Goal: Task Accomplishment & Management: Manage account settings

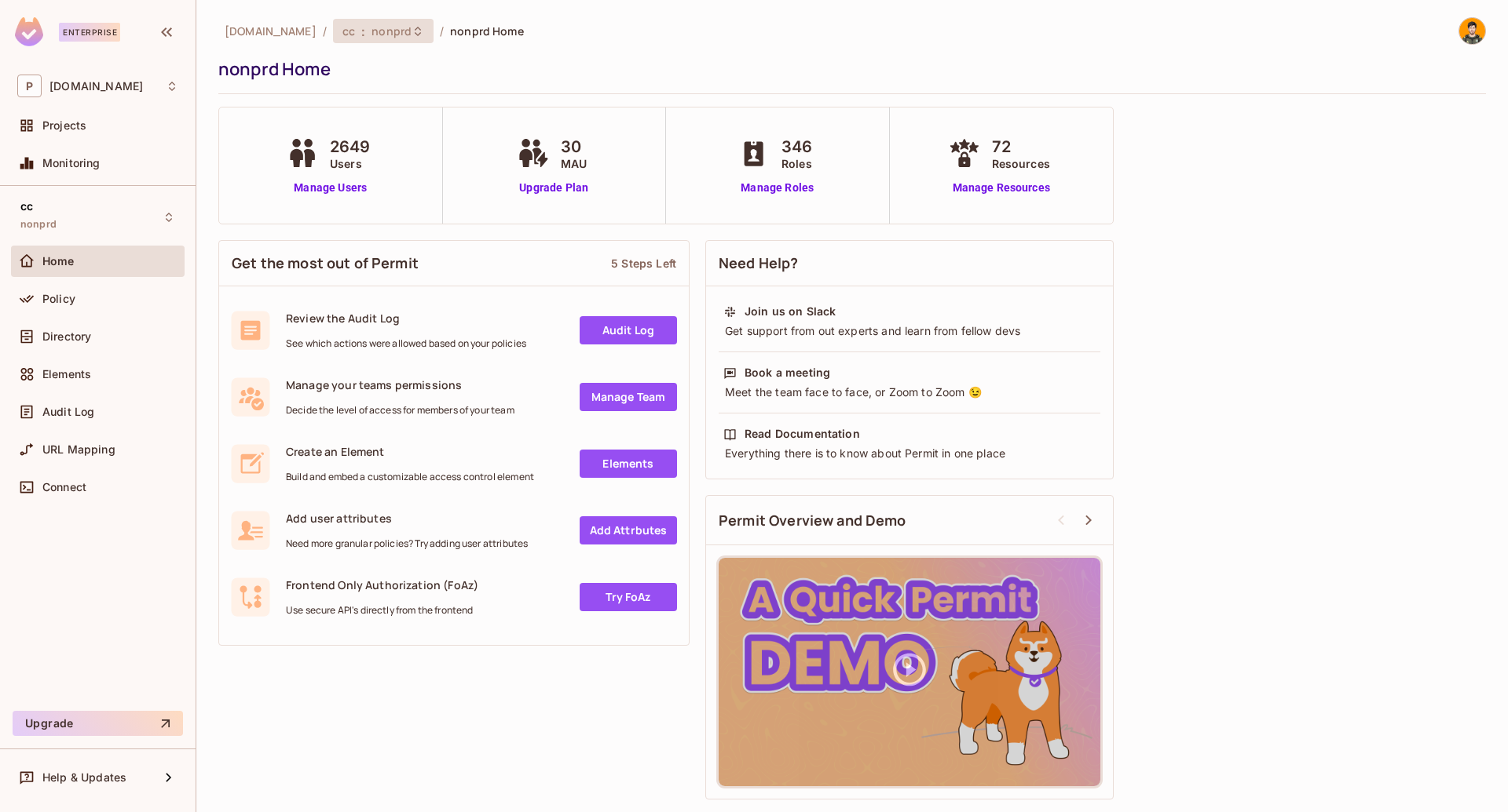
click at [371, 35] on span "nonprd" at bounding box center [391, 31] width 40 height 15
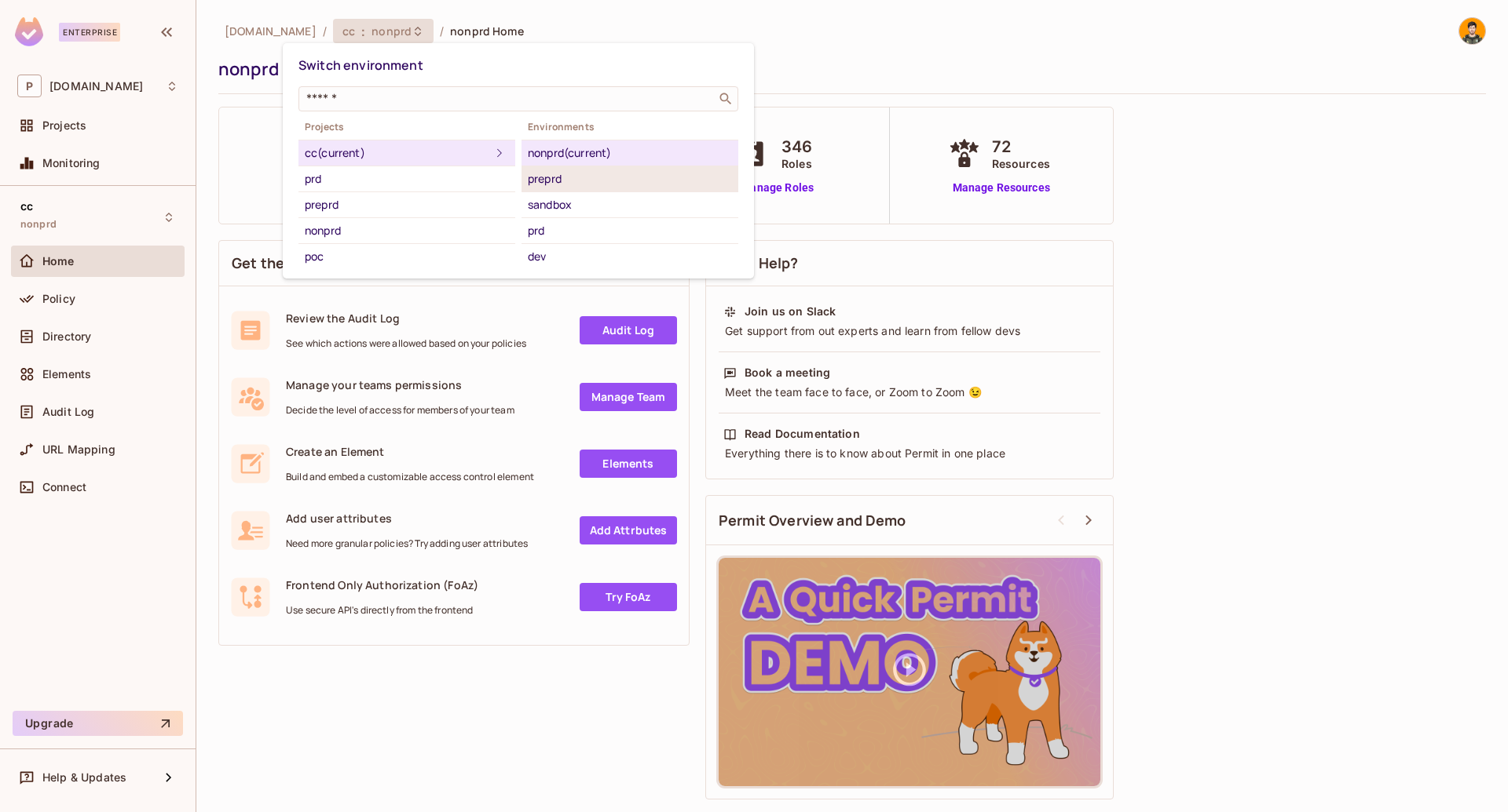
click at [598, 175] on div "preprd" at bounding box center [629, 179] width 204 height 19
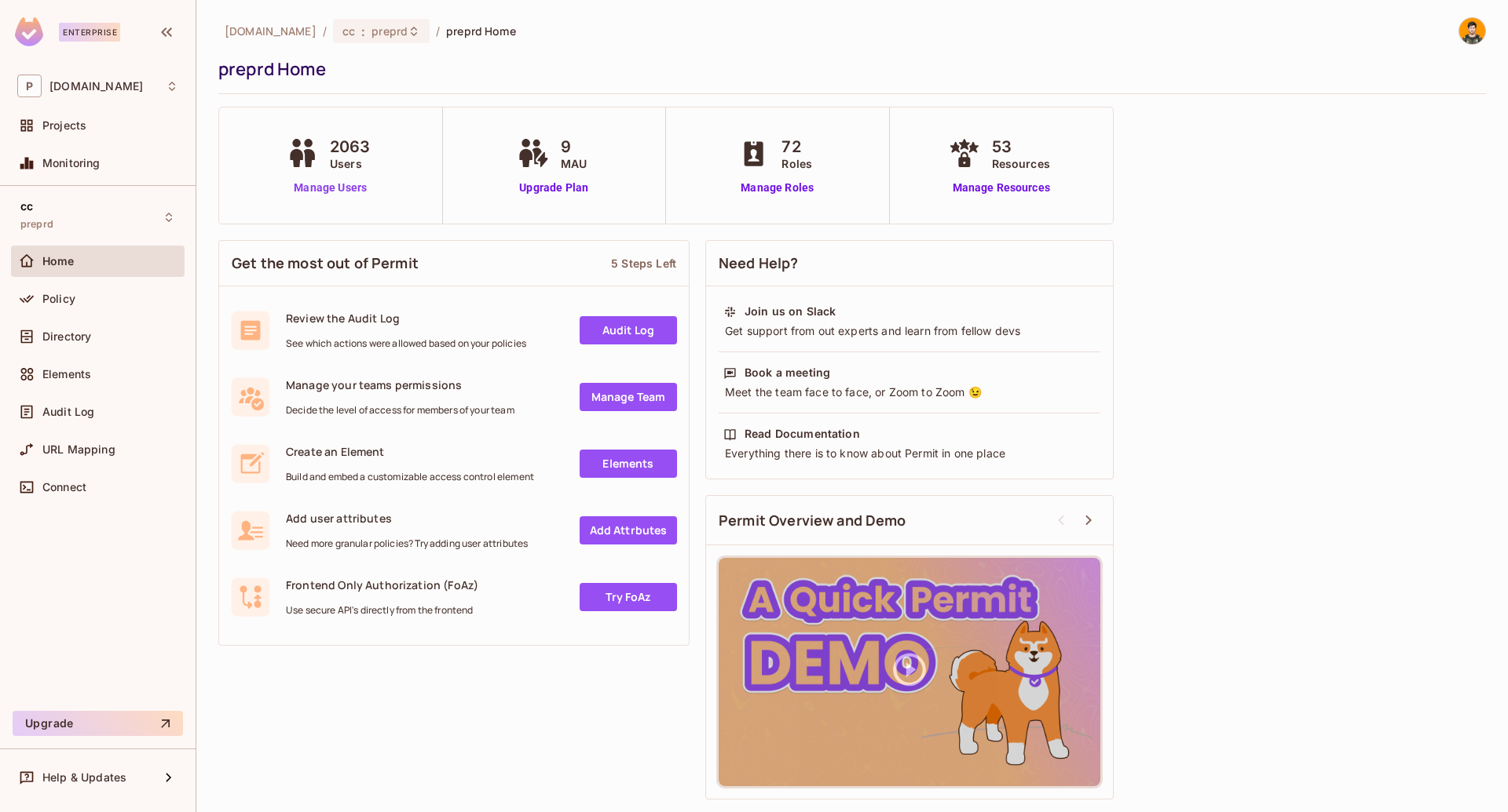
click at [329, 186] on link "Manage Users" at bounding box center [331, 188] width 96 height 17
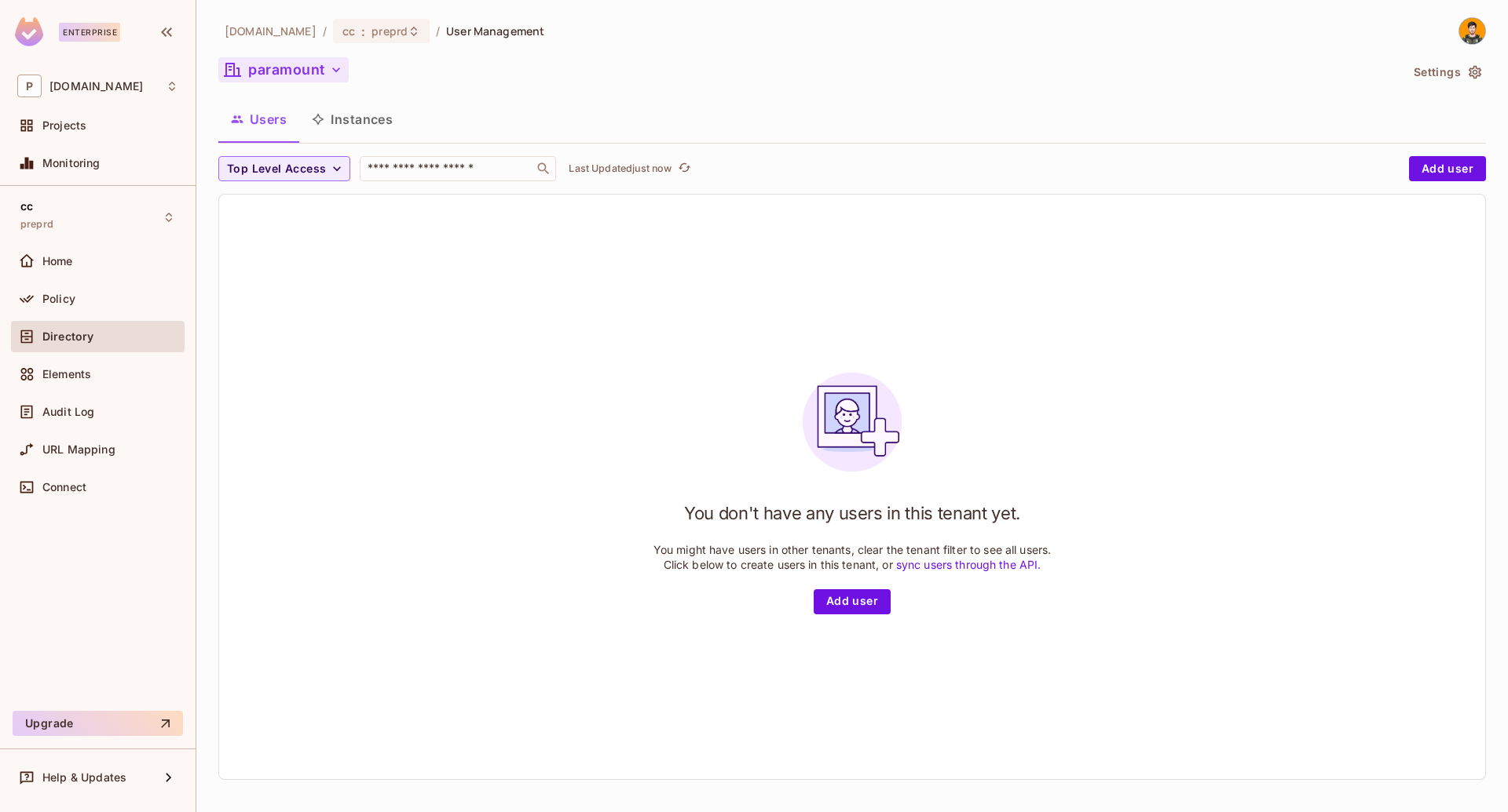
click at [307, 68] on button "paramount" at bounding box center [284, 69] width 130 height 25
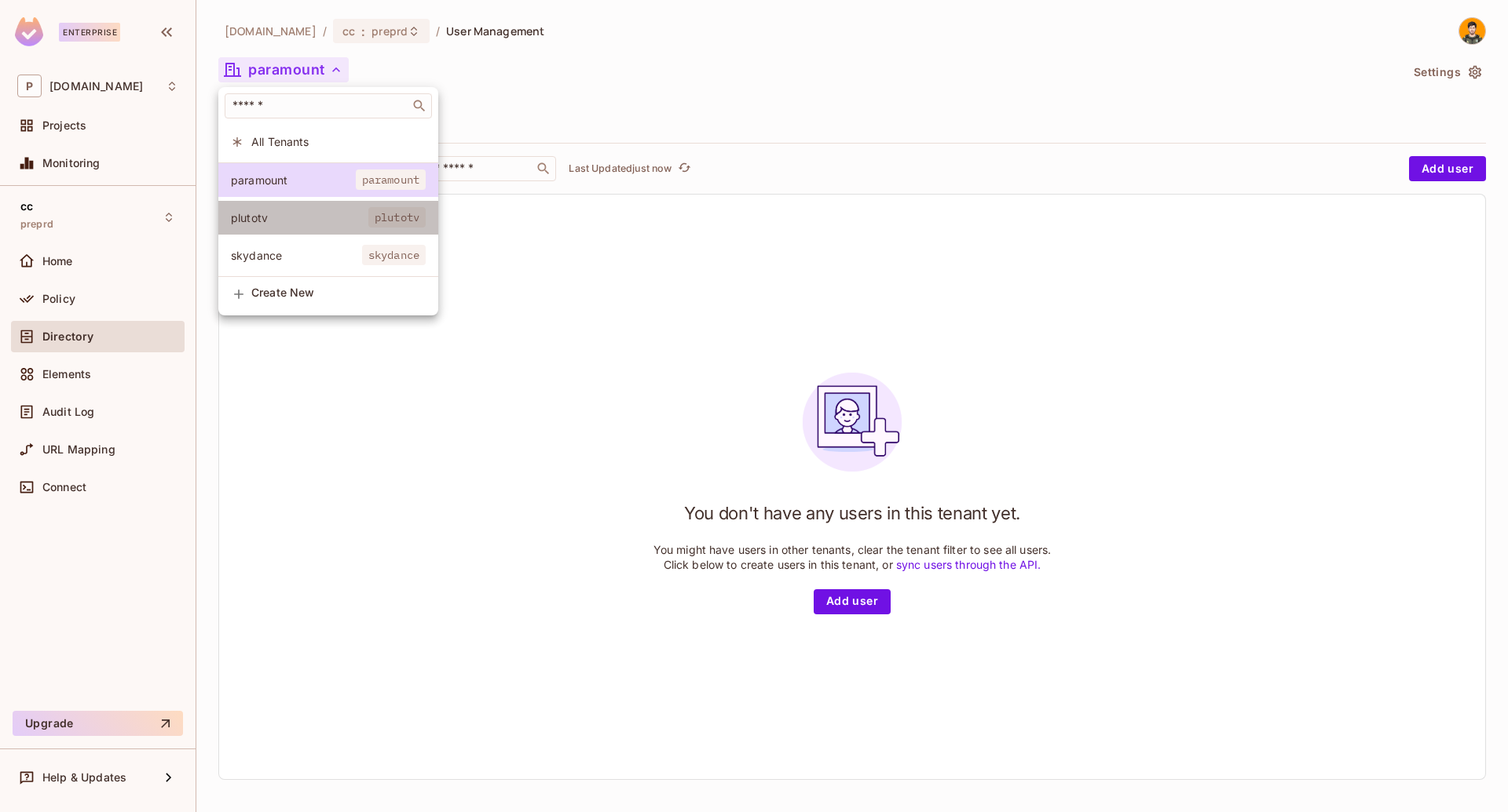
click at [345, 224] on span "plutotv" at bounding box center [300, 218] width 138 height 15
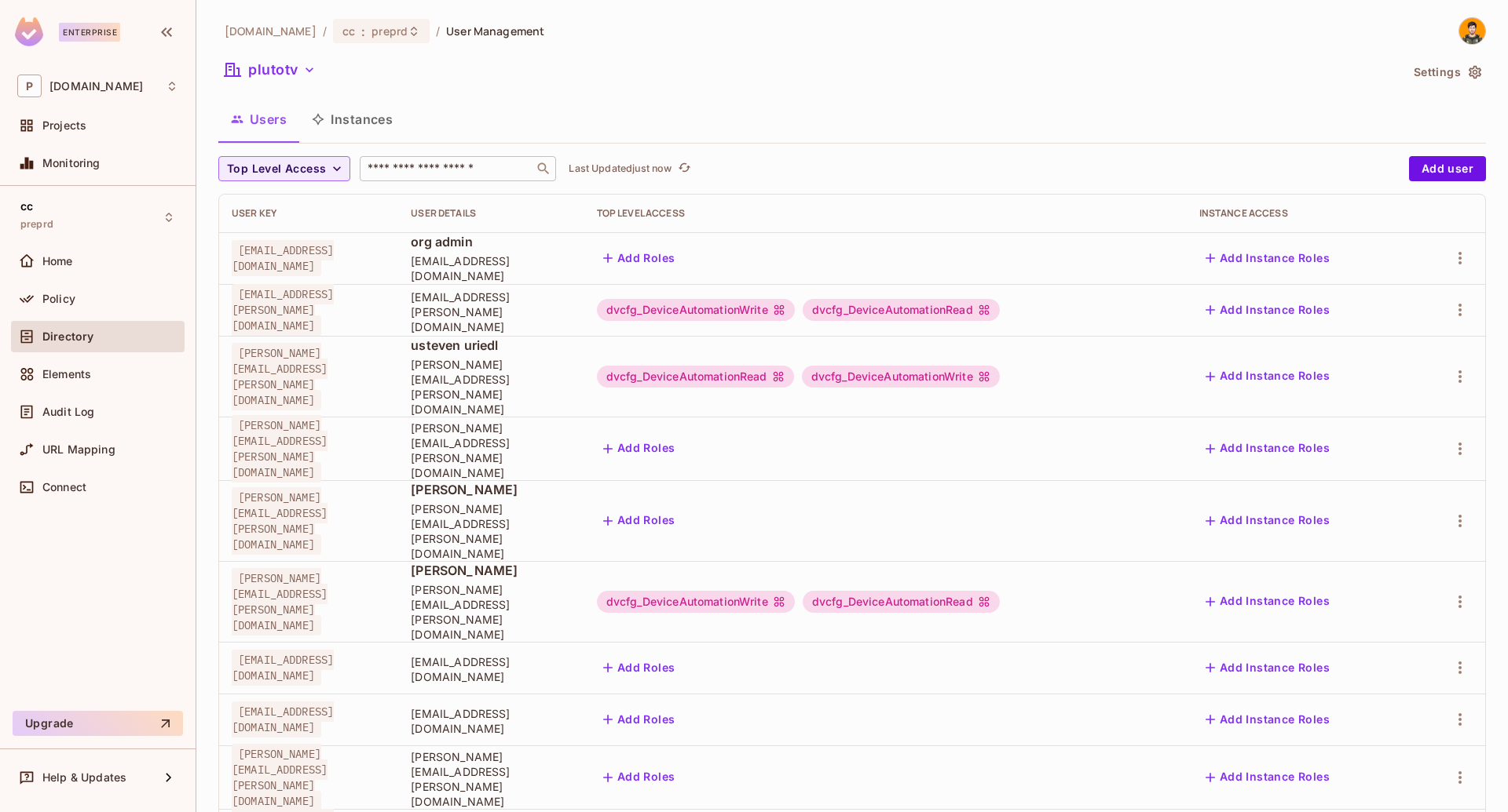
click at [388, 170] on input "text" at bounding box center [446, 168] width 164 height 16
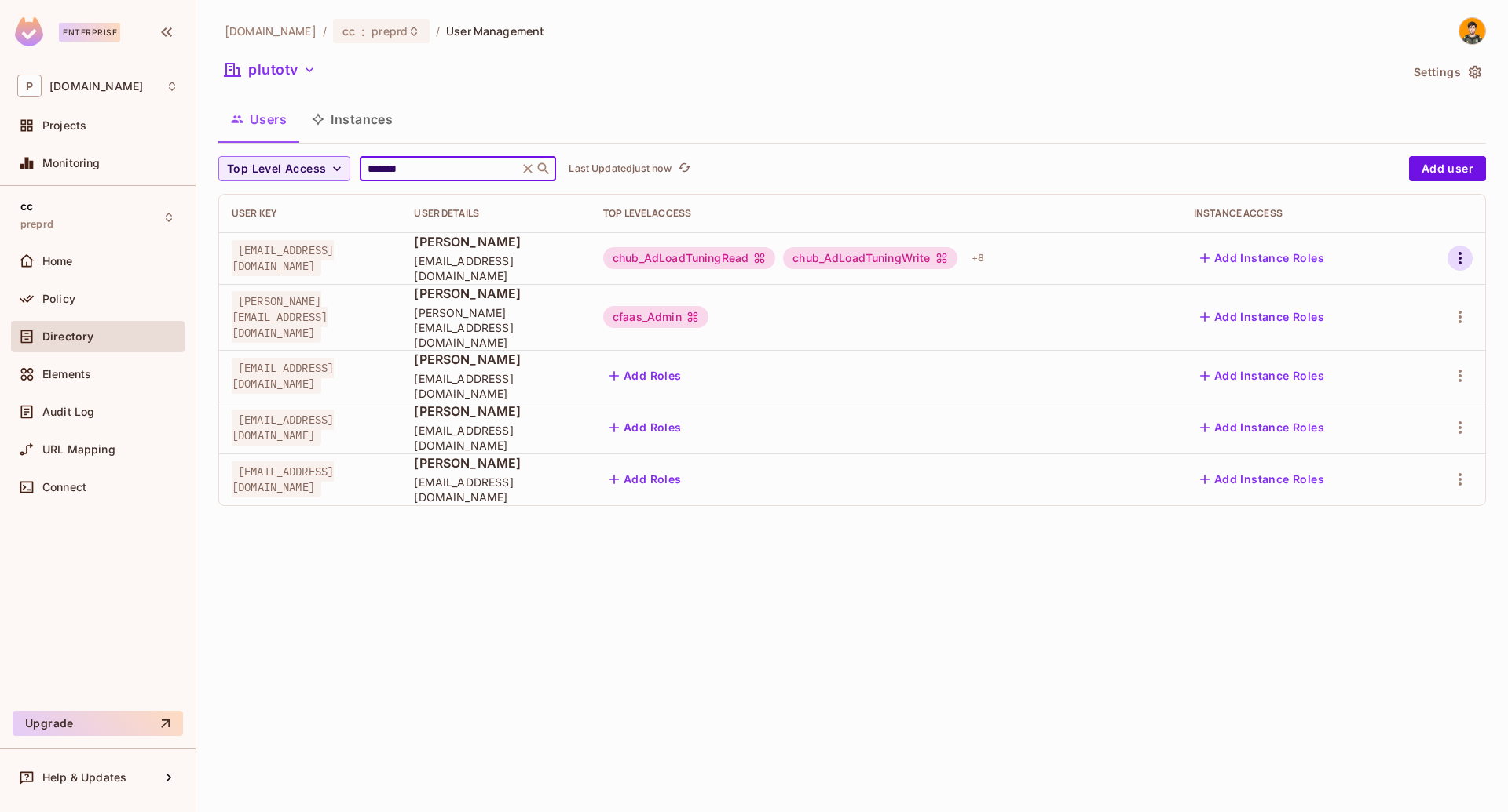
type input "*******"
click at [1466, 256] on icon "button" at bounding box center [1459, 258] width 19 height 19
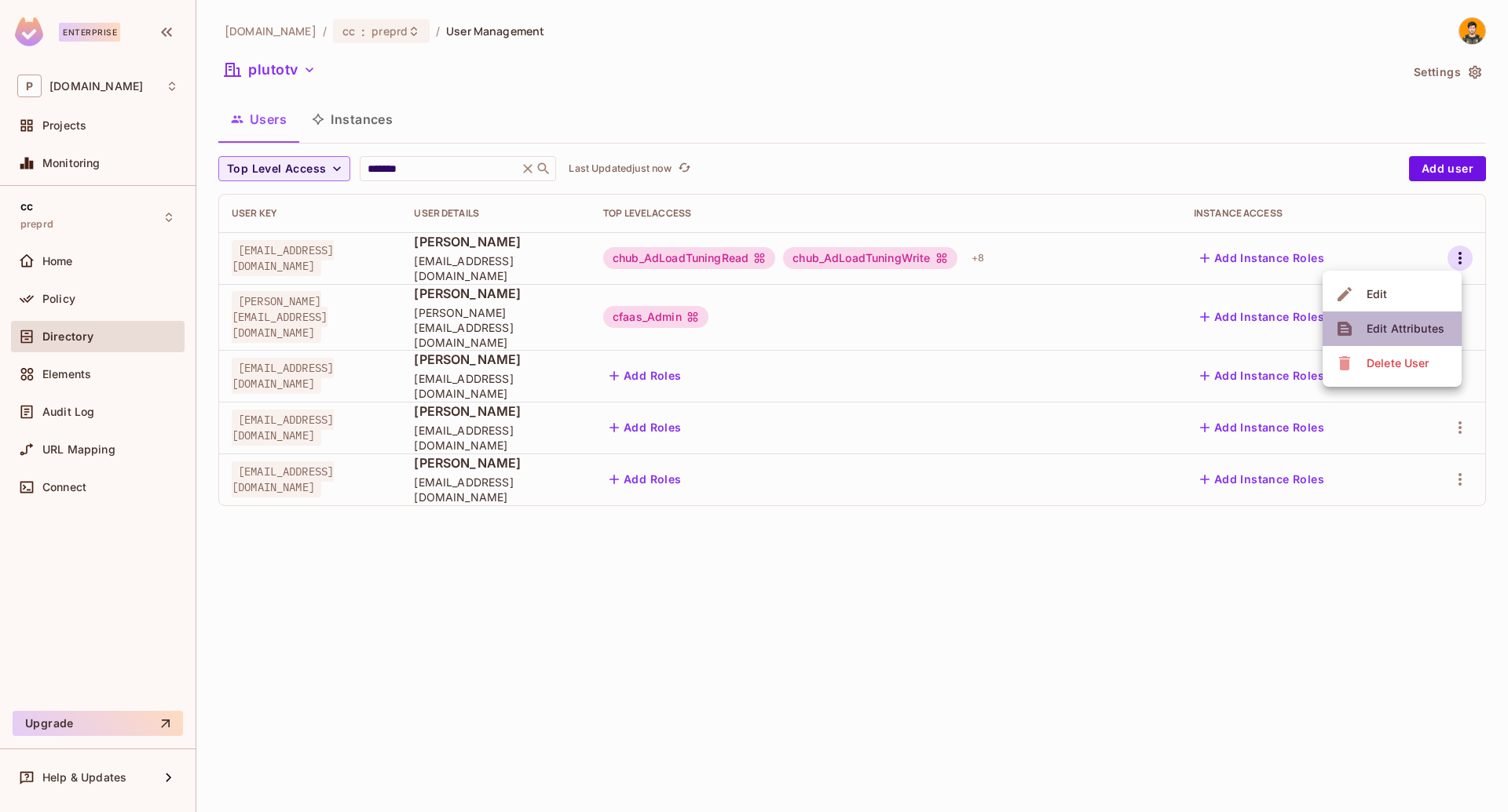
click at [1416, 329] on div "Edit Attributes" at bounding box center [1405, 328] width 78 height 16
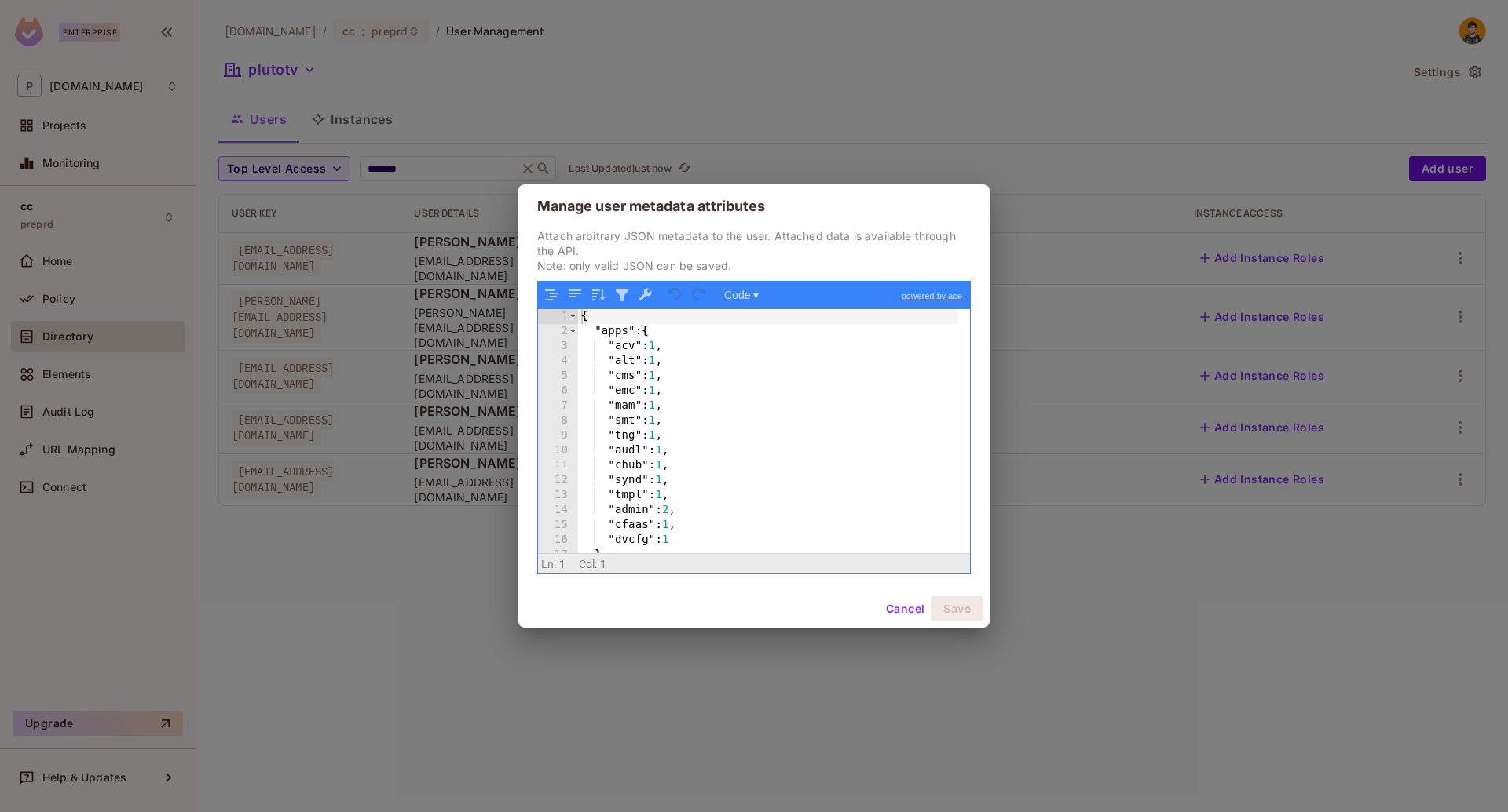
click at [1127, 478] on div "Manage user metadata attributes Attach arbitrary JSON metadata to the user. Att…" at bounding box center [754, 406] width 1508 height 812
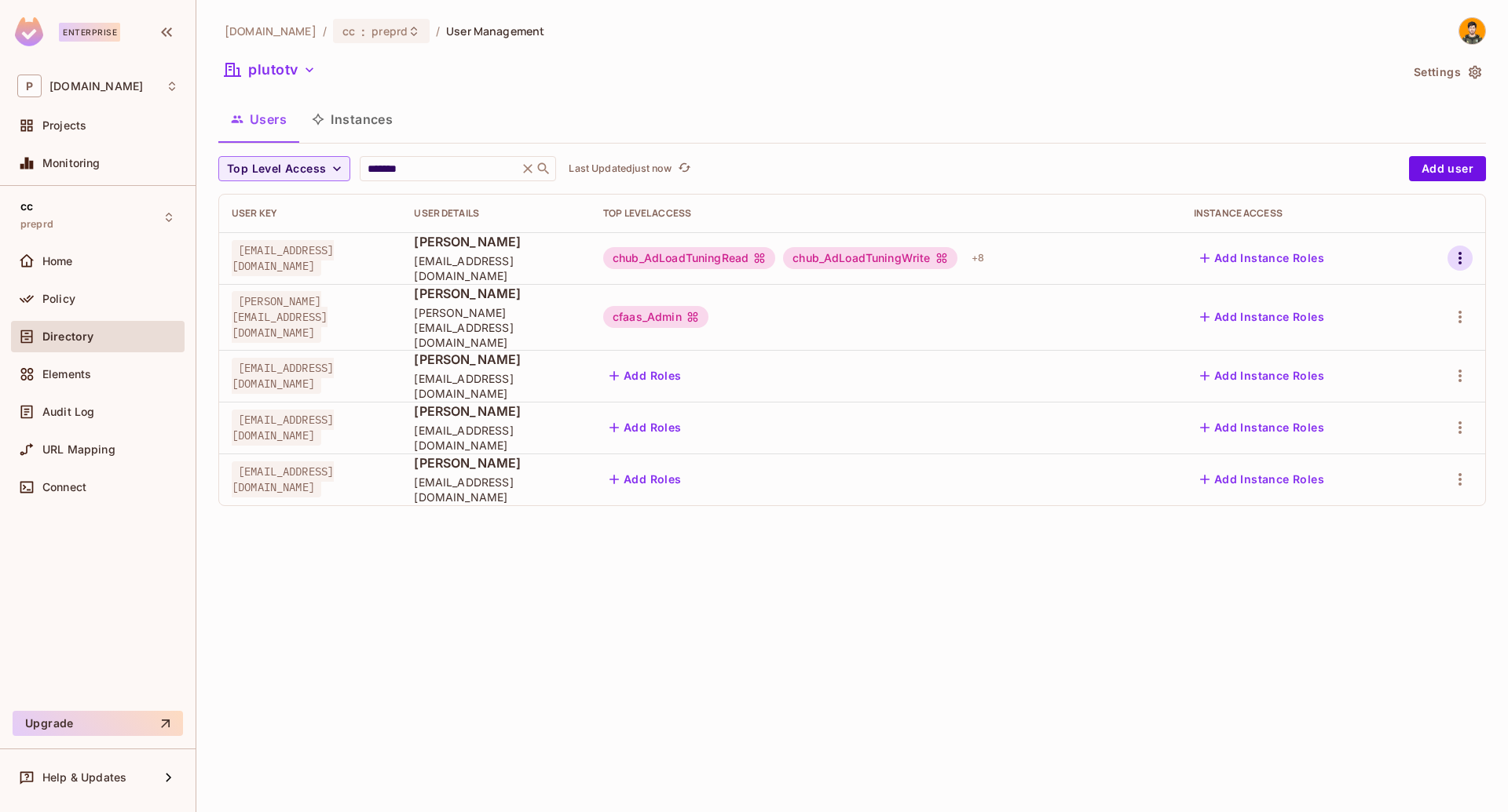
click at [1464, 251] on icon "button" at bounding box center [1459, 258] width 19 height 19
click at [1400, 293] on li "Edit" at bounding box center [1391, 295] width 139 height 35
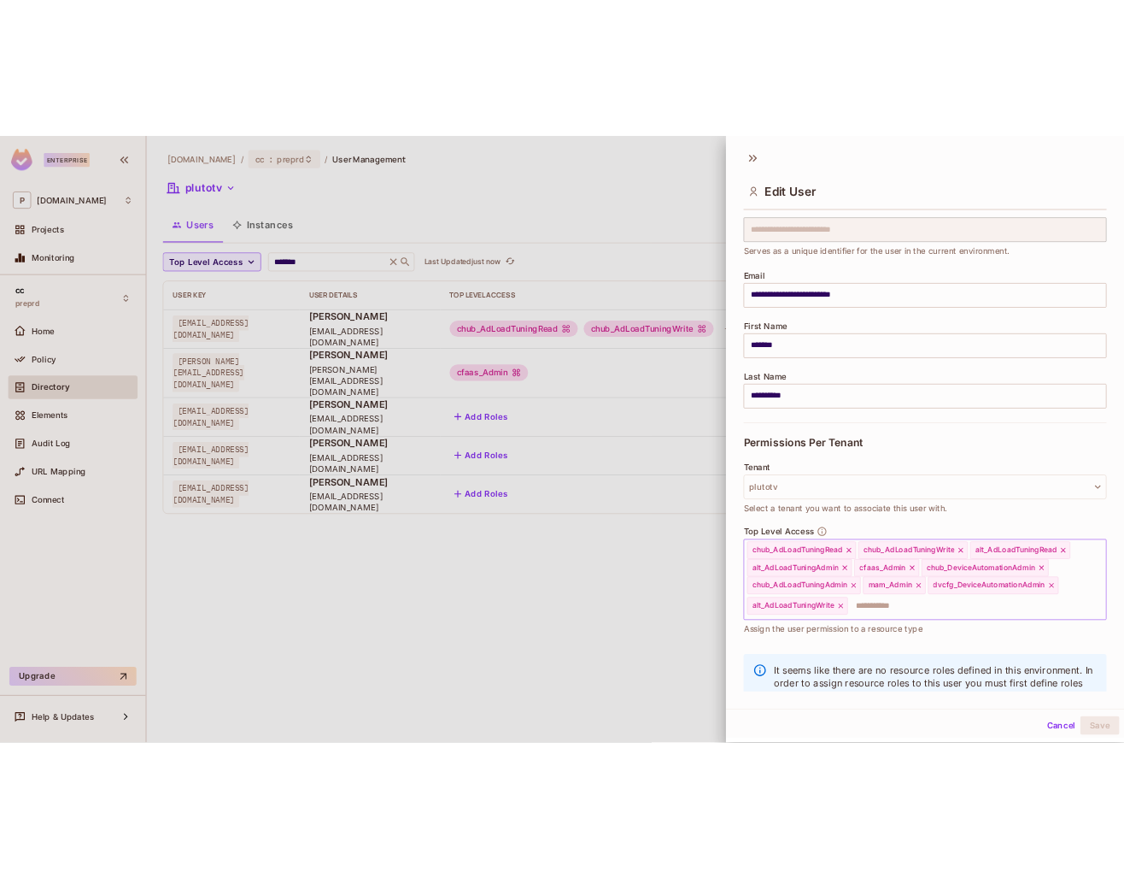
scroll to position [14, 0]
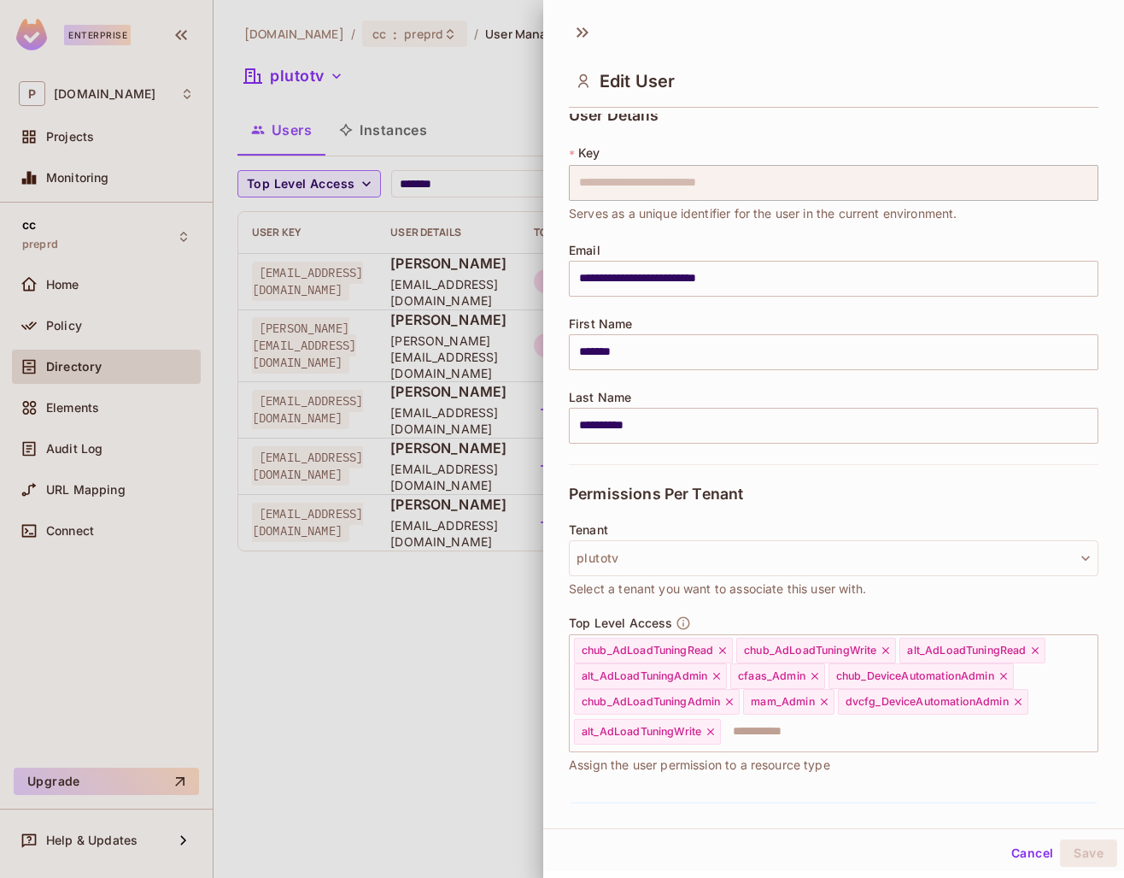
click at [340, 102] on div at bounding box center [562, 439] width 1124 height 878
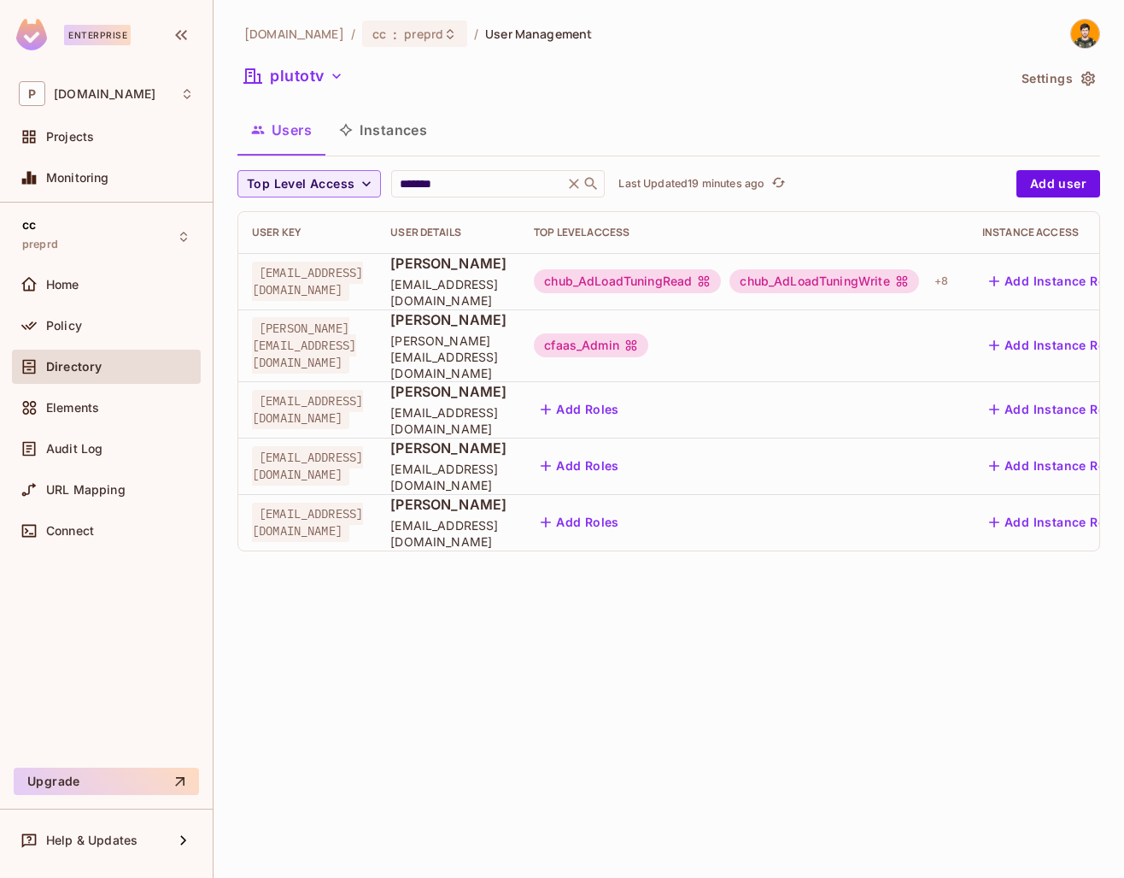
scroll to position [0, 245]
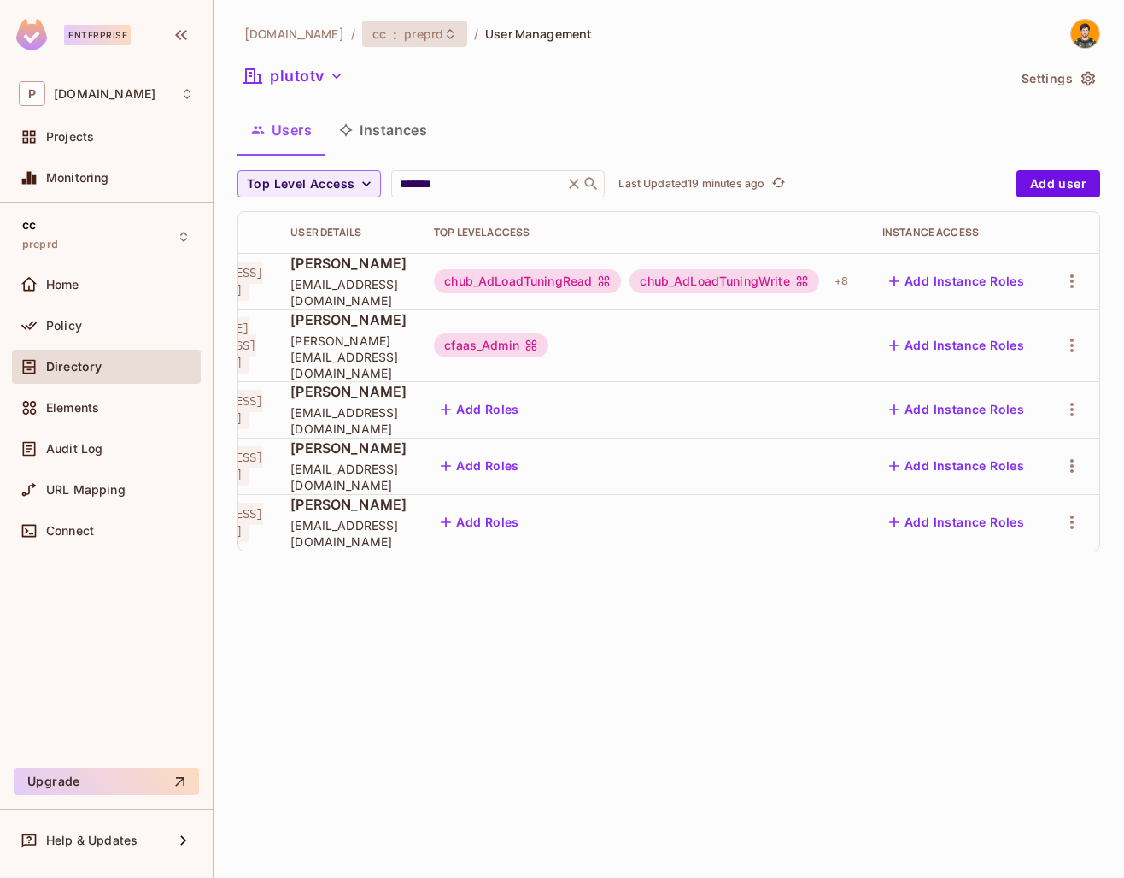
click at [404, 39] on span "preprd" at bounding box center [423, 34] width 39 height 16
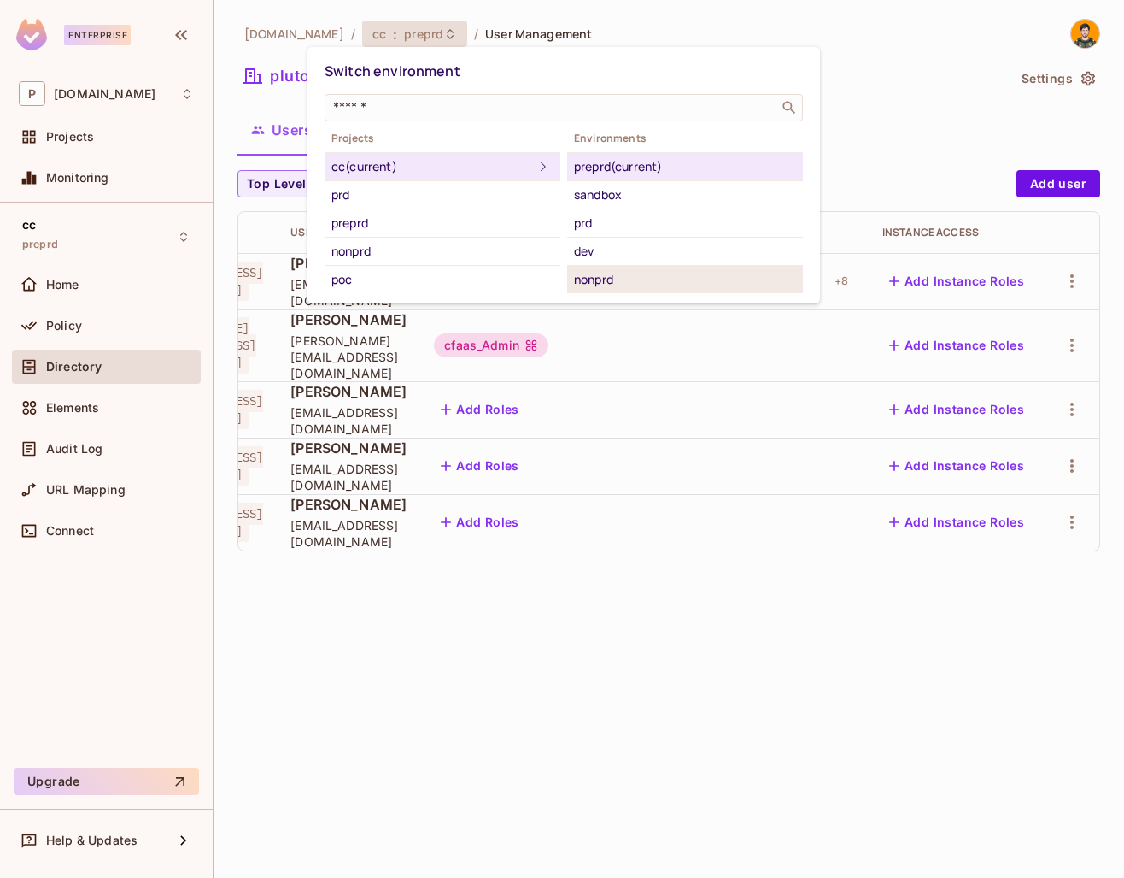
click at [625, 283] on div "nonprd" at bounding box center [685, 279] width 222 height 21
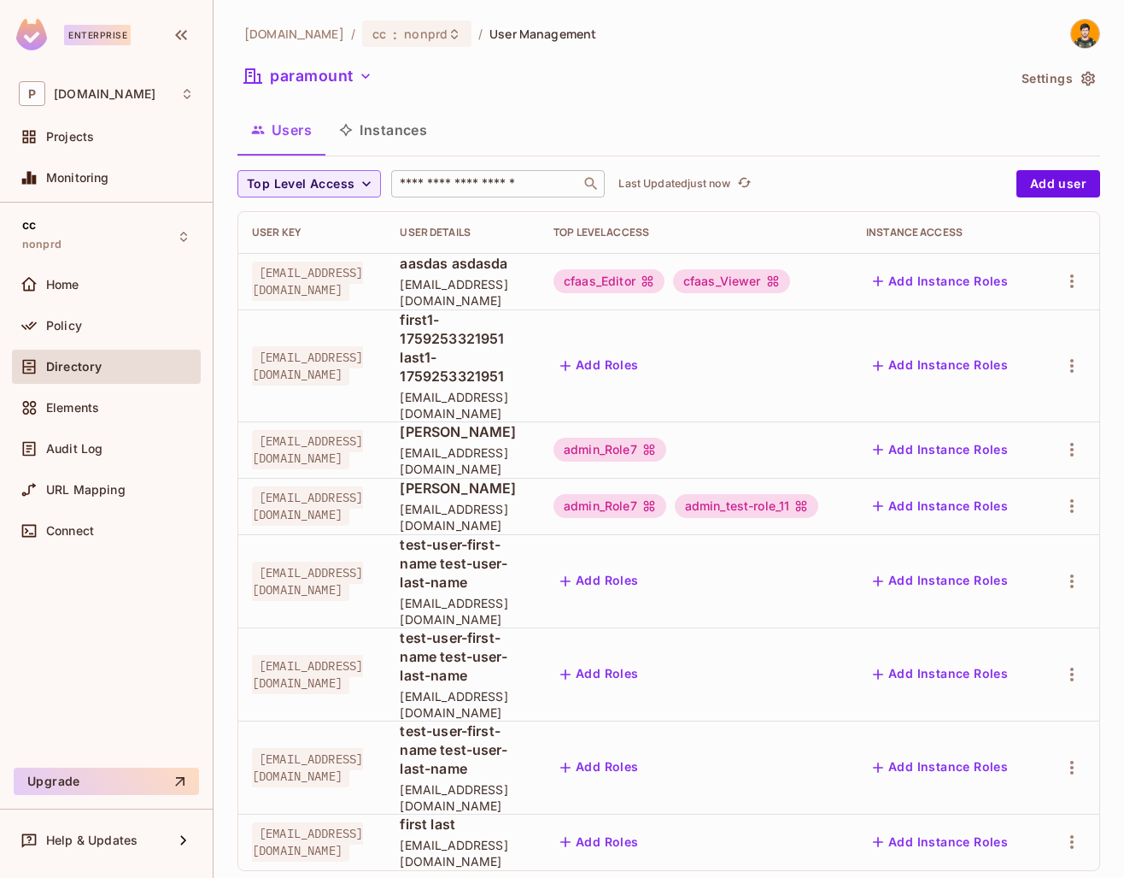
click at [452, 187] on input "text" at bounding box center [485, 183] width 179 height 17
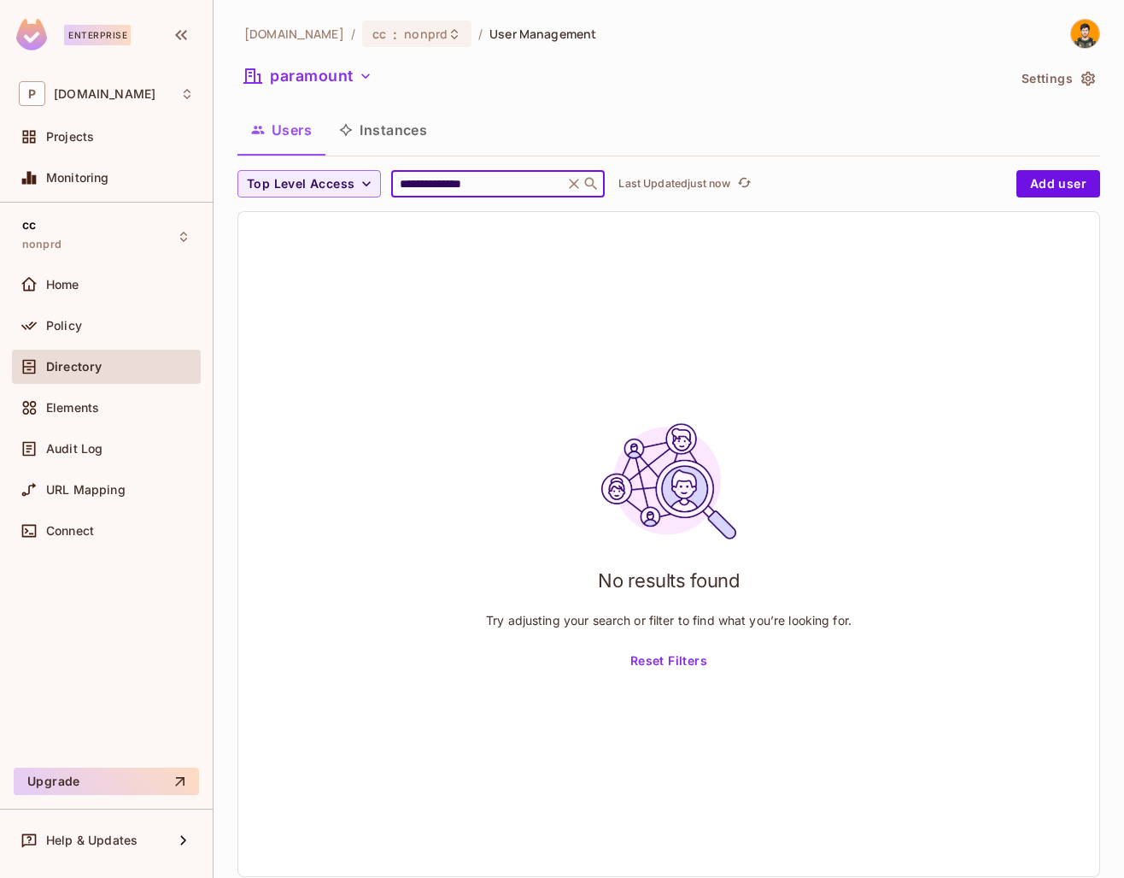
type input "**********"
click at [410, 128] on button "Instances" at bounding box center [383, 130] width 115 height 43
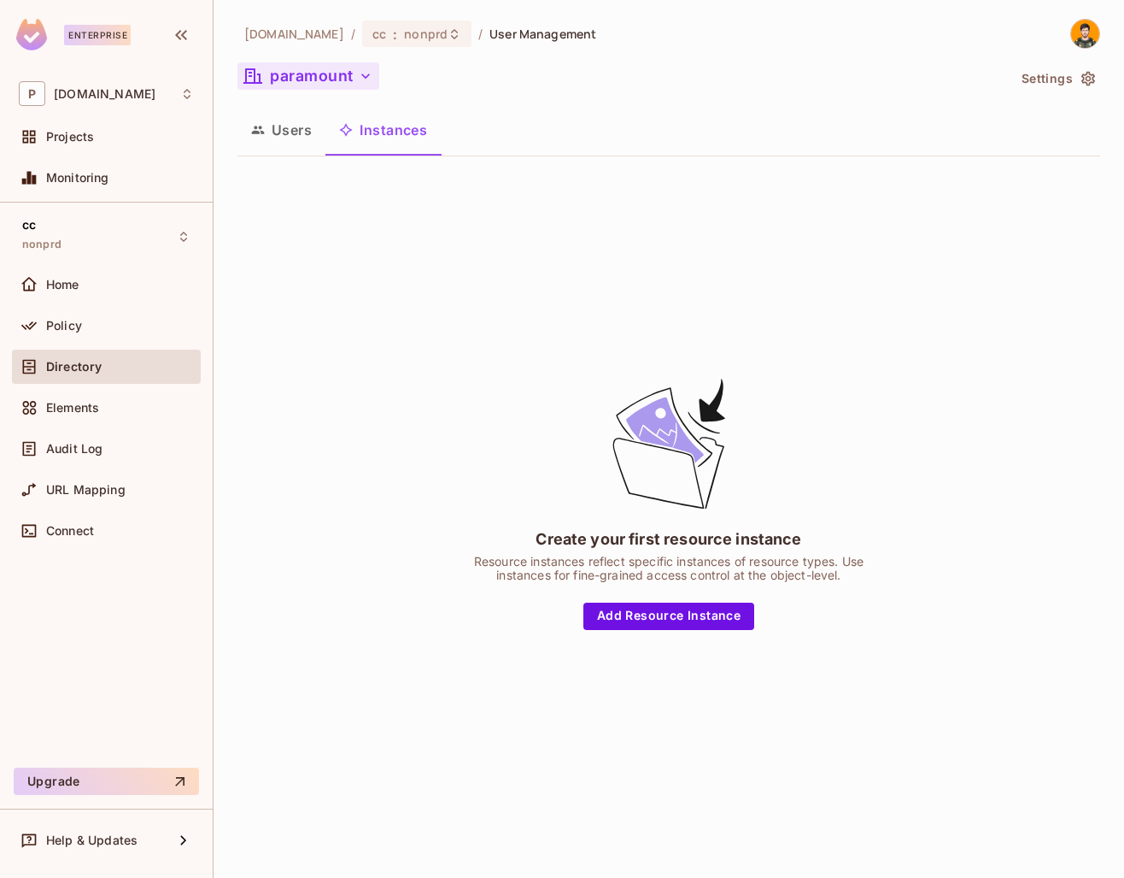
click at [308, 75] on button "paramount" at bounding box center [309, 75] width 142 height 27
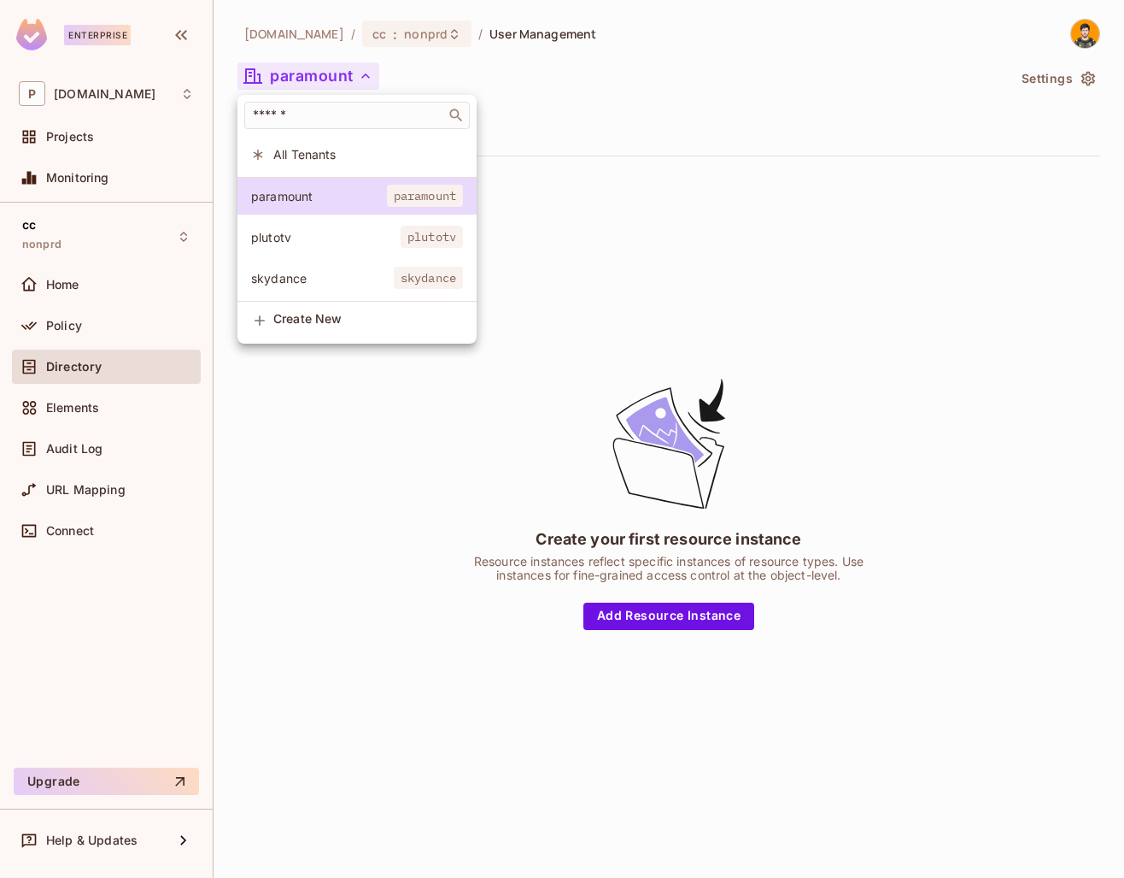
click at [313, 238] on span "plutotv" at bounding box center [326, 237] width 150 height 16
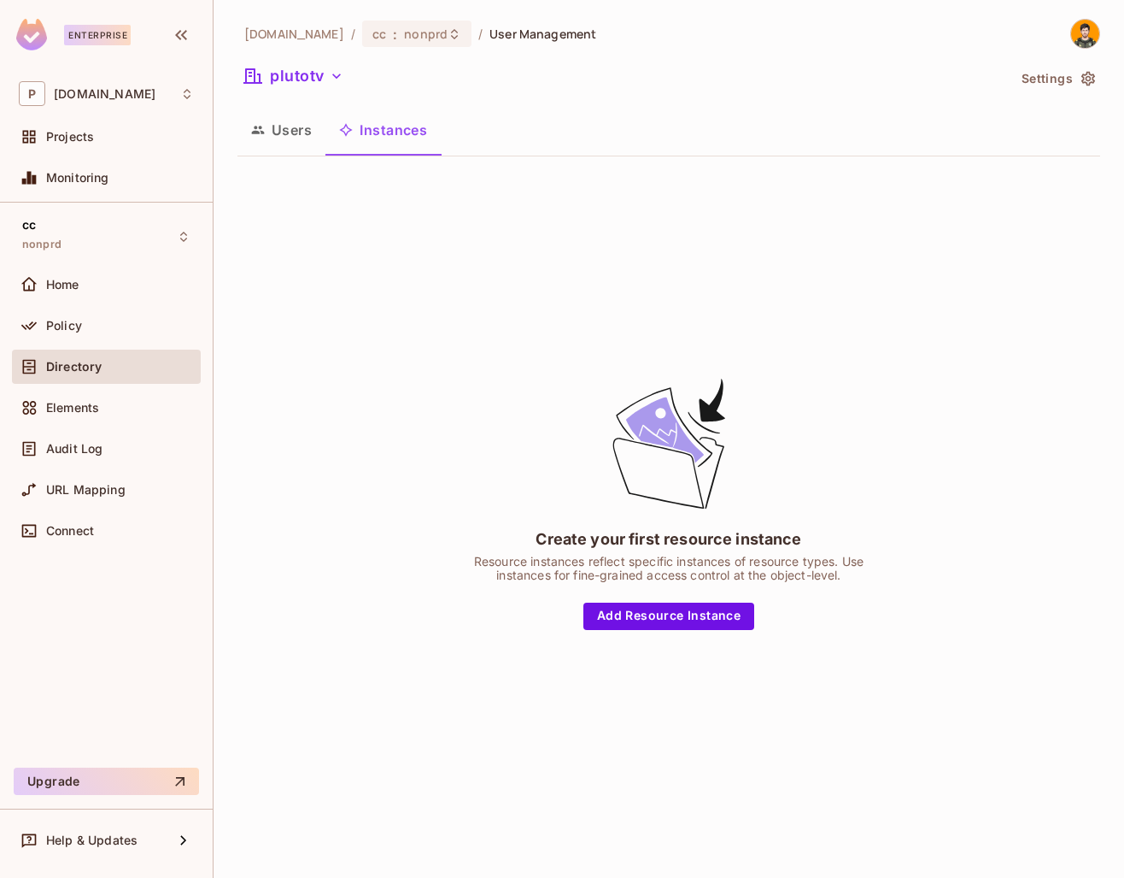
click at [285, 133] on button "Users" at bounding box center [282, 130] width 88 height 43
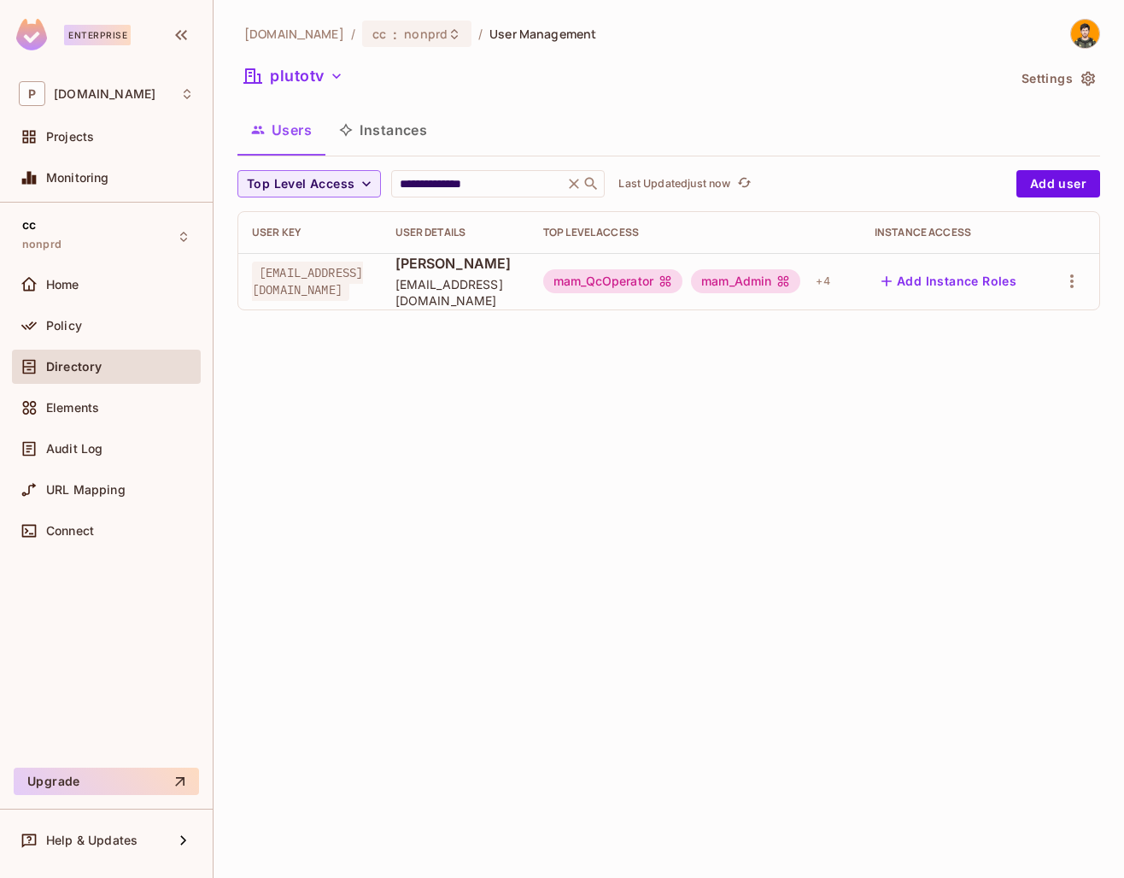
scroll to position [0, 65]
click at [1073, 272] on icon "button" at bounding box center [1072, 281] width 21 height 21
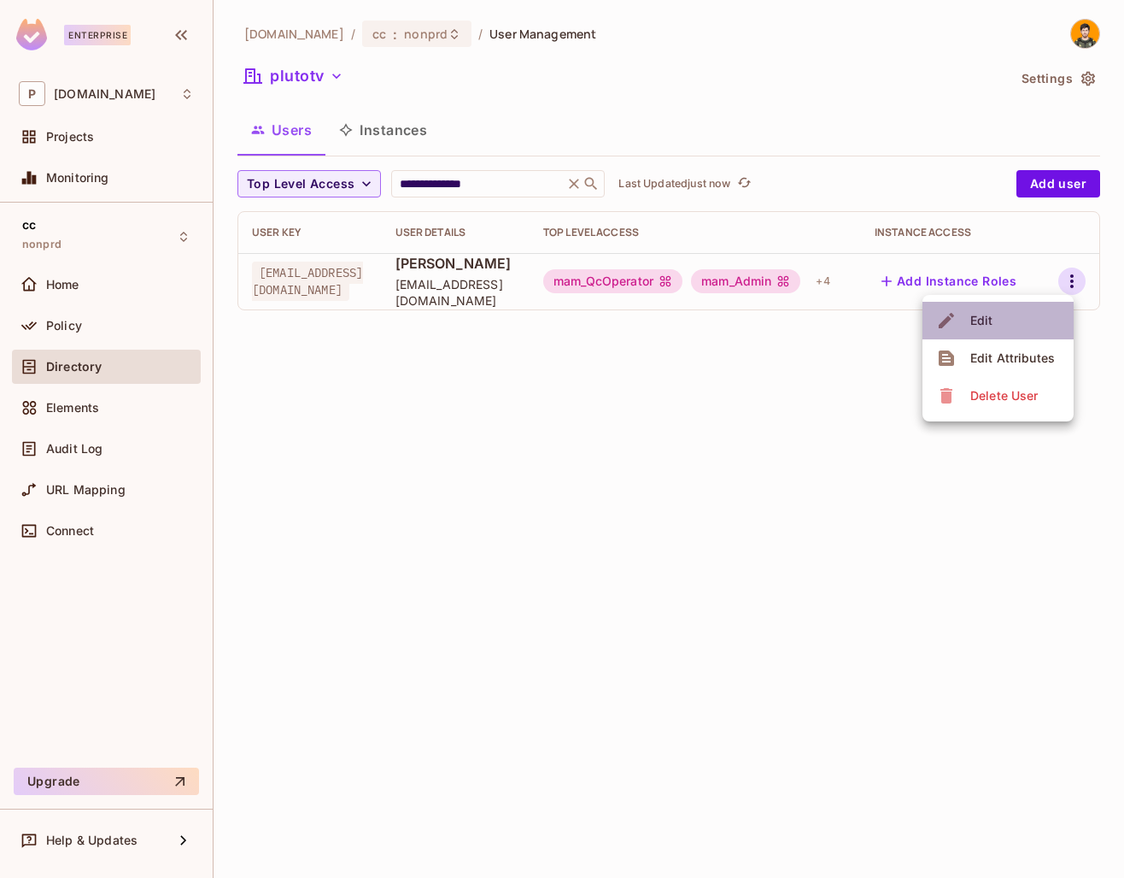
click at [1026, 327] on li "Edit" at bounding box center [998, 321] width 151 height 38
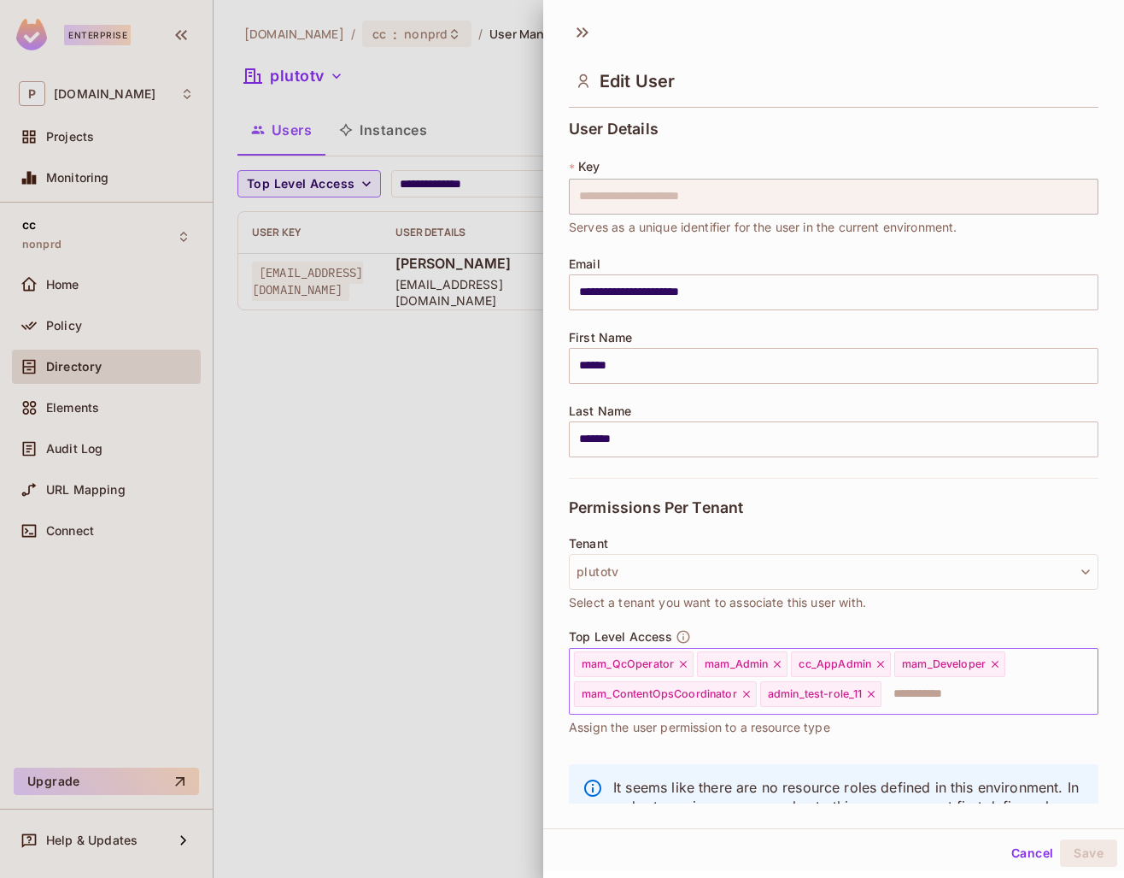
click at [965, 690] on input "text" at bounding box center [974, 694] width 182 height 34
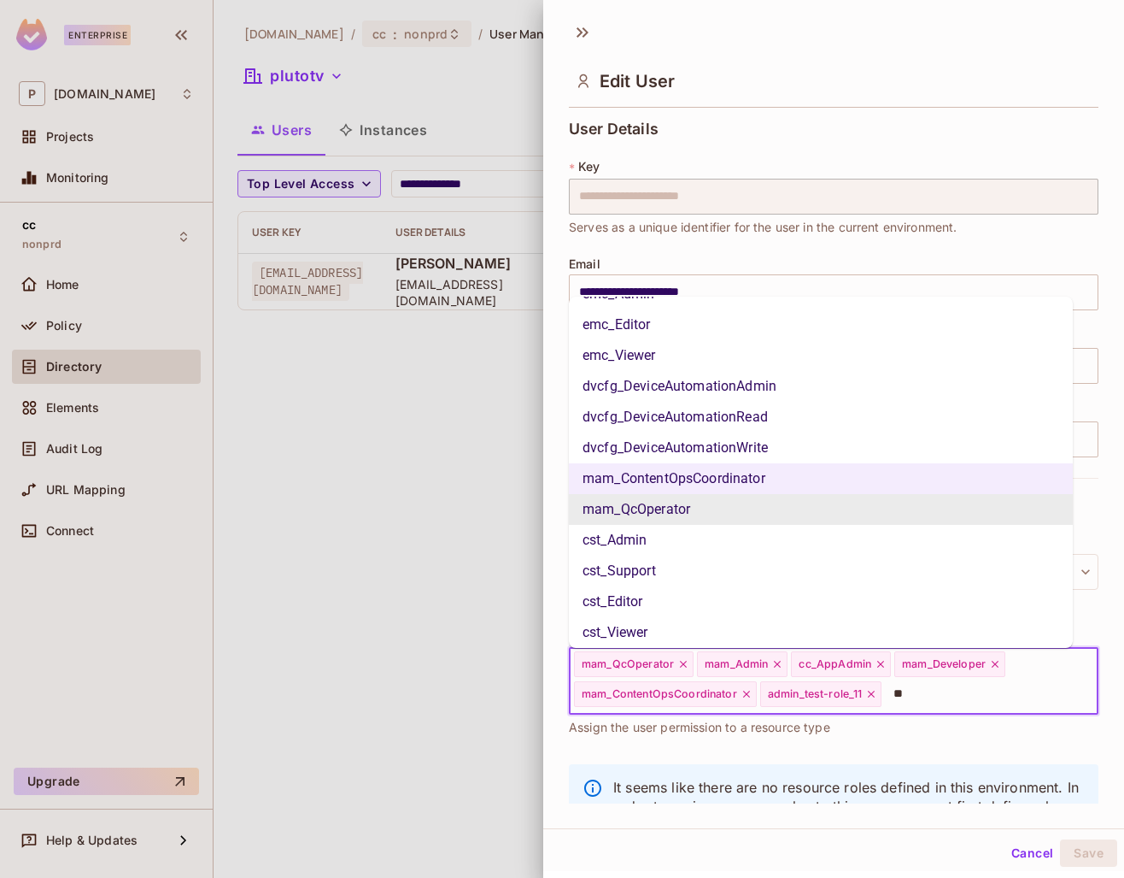
scroll to position [0, 0]
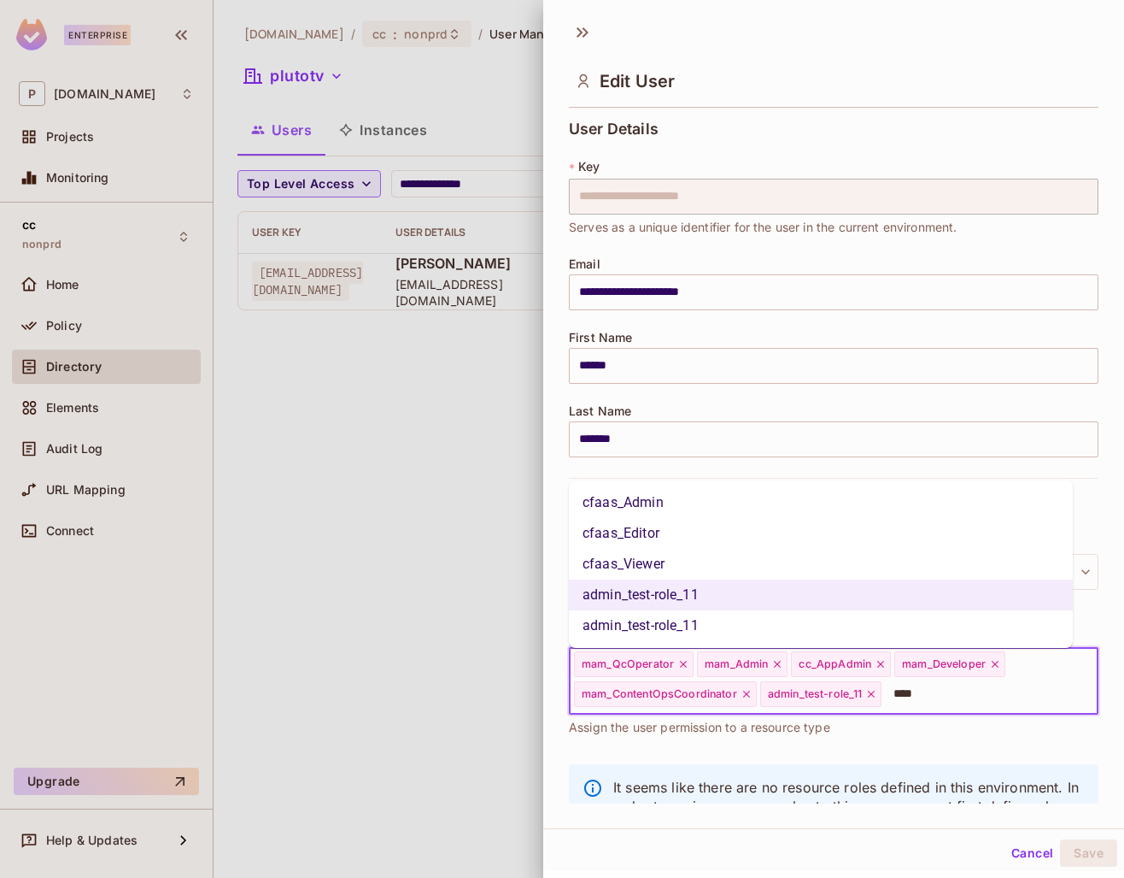
type input "*****"
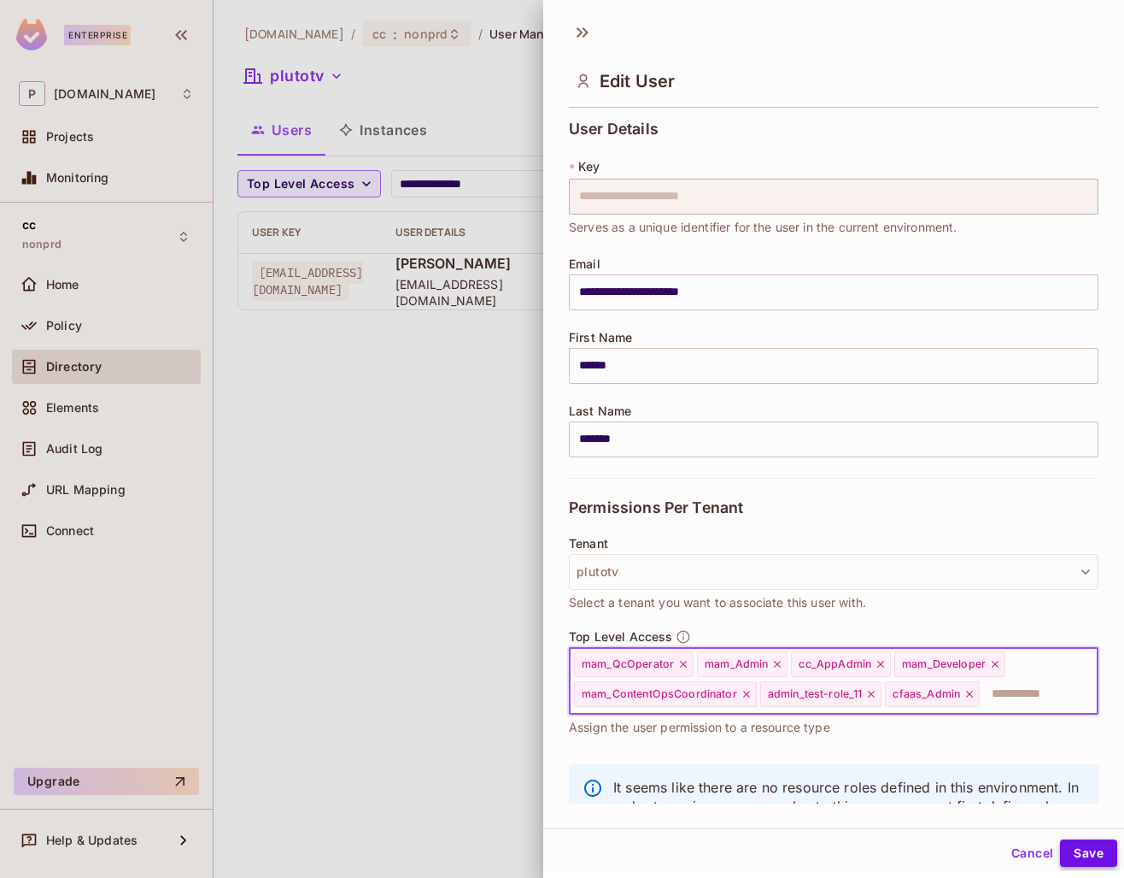
click at [1083, 847] on button "Save" at bounding box center [1088, 852] width 57 height 27
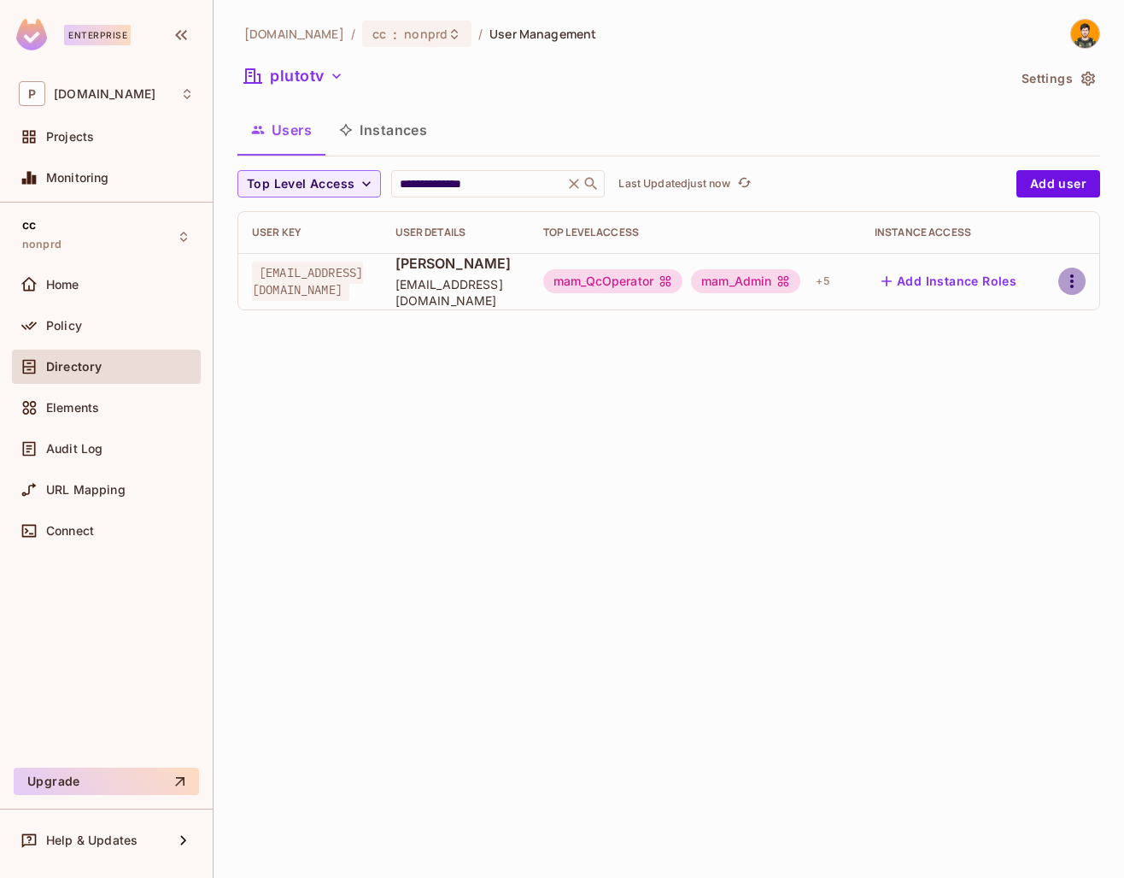
click at [1071, 283] on icon "button" at bounding box center [1072, 281] width 3 height 14
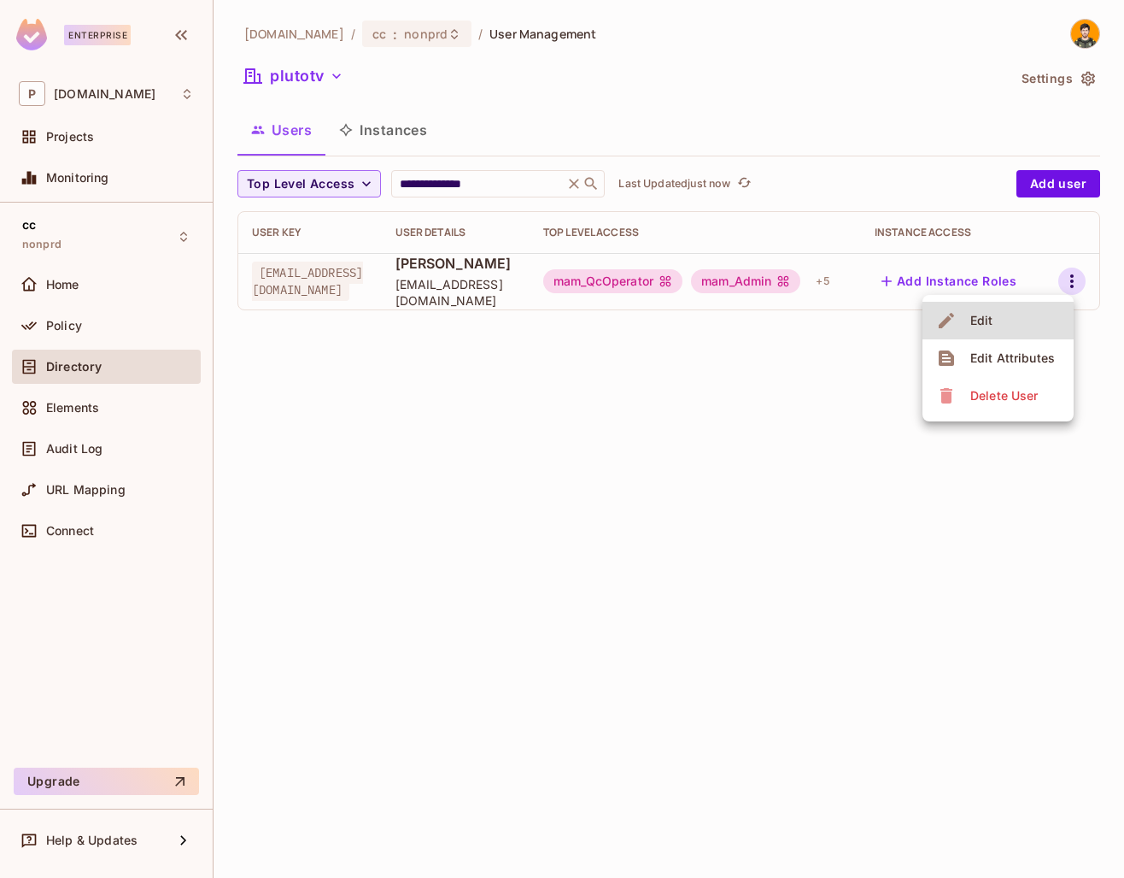
click at [1018, 355] on div "Edit Attributes" at bounding box center [1013, 357] width 85 height 17
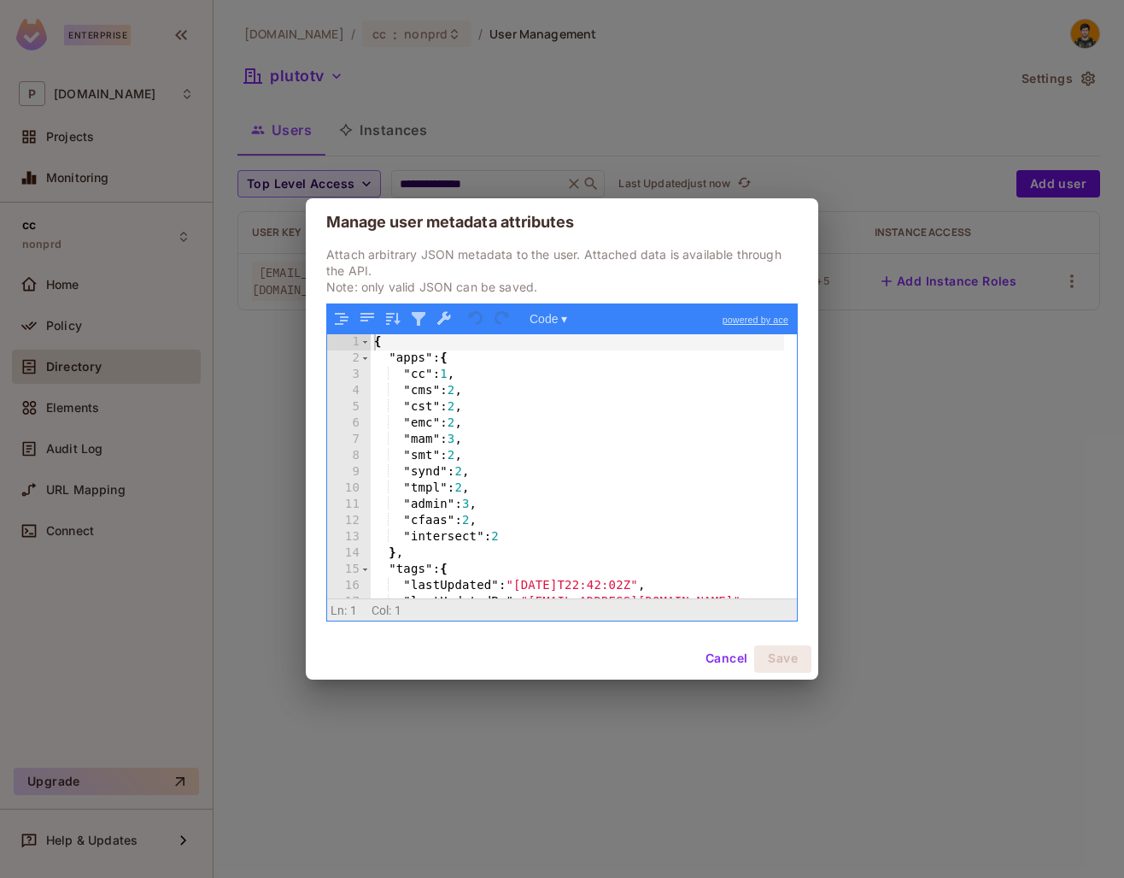
scroll to position [51, 0]
